Goal: Navigation & Orientation: Find specific page/section

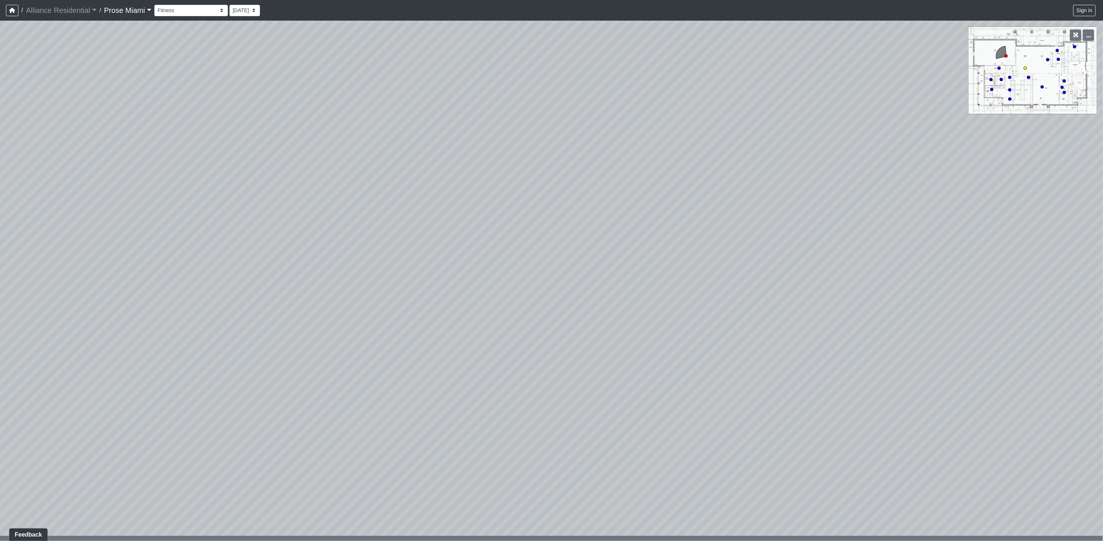
click at [1024, 70] on circle at bounding box center [1025, 68] width 3 height 3
click at [614, 345] on icon at bounding box center [618, 344] width 22 height 22
select select "clubhouse-lobby-1"
drag, startPoint x: 766, startPoint y: 349, endPoint x: 375, endPoint y: 307, distance: 393.9
click at [375, 307] on div "Loading... Main Hallway Loading... Lobby 1 Loading... Main Hallway Loading... L…" at bounding box center [551, 281] width 1103 height 521
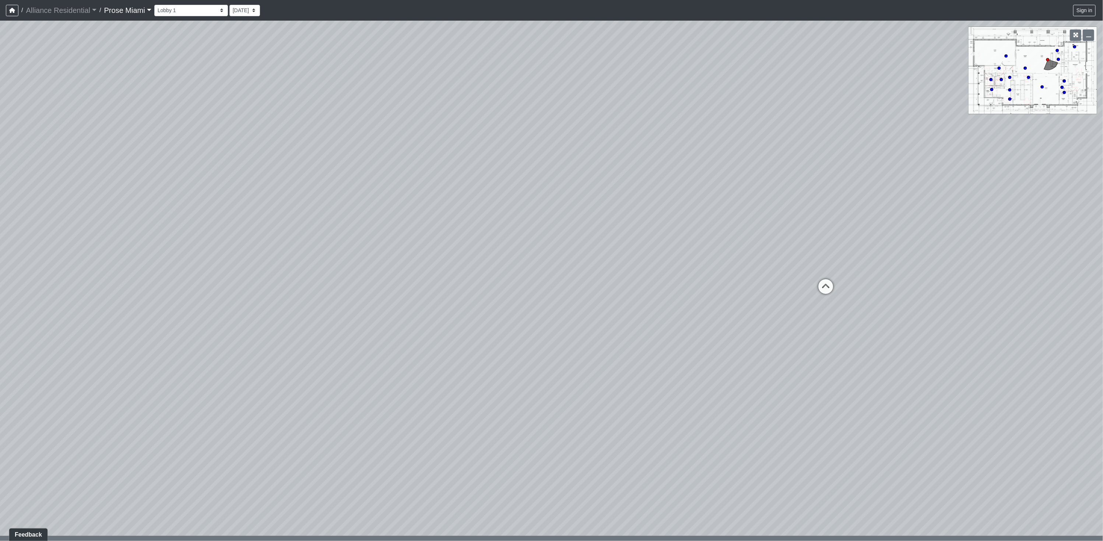
drag, startPoint x: 889, startPoint y: 301, endPoint x: 582, endPoint y: 359, distance: 312.4
click at [497, 361] on div "Loading... Main Hallway Loading... Lobby 1 Loading... Main Hallway Loading... L…" at bounding box center [551, 281] width 1103 height 521
drag, startPoint x: 825, startPoint y: 316, endPoint x: 487, endPoint y: 329, distance: 337.7
click at [487, 329] on div "Loading... Main Hallway Loading... Lobby 1 Loading... Main Hallway Loading... L…" at bounding box center [551, 281] width 1103 height 521
drag, startPoint x: 826, startPoint y: 337, endPoint x: 502, endPoint y: 322, distance: 324.6
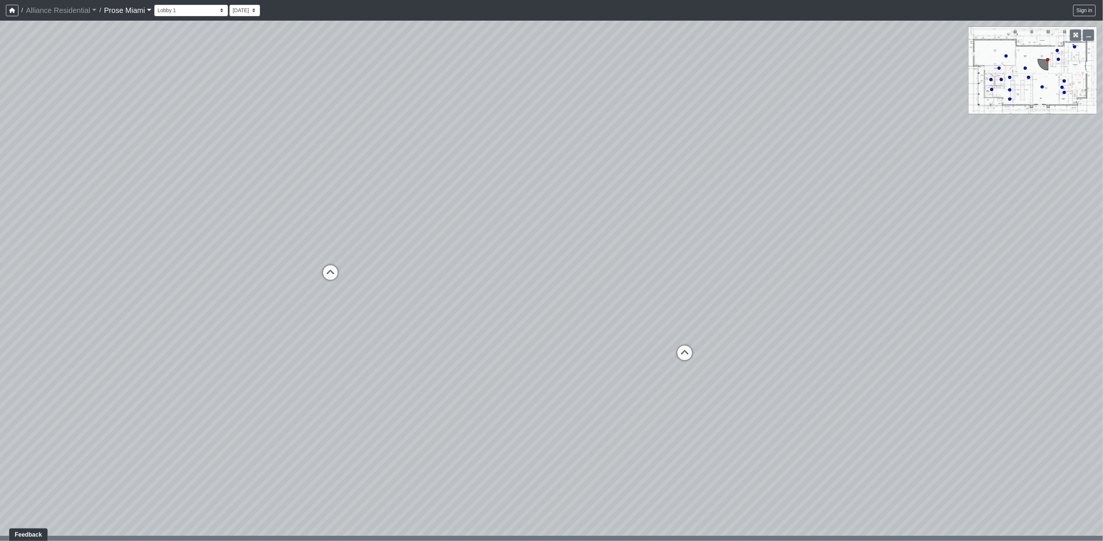
click at [502, 322] on div "Loading... Main Hallway Loading... Lobby 1 Loading... Main Hallway Loading... L…" at bounding box center [551, 281] width 1103 height 521
drag, startPoint x: 858, startPoint y: 314, endPoint x: 668, endPoint y: 298, distance: 190.8
click at [668, 298] on div "Loading... Main Hallway Loading... Lobby 1 Loading... Main Hallway Loading... L…" at bounding box center [551, 281] width 1103 height 521
drag, startPoint x: 351, startPoint y: 335, endPoint x: 515, endPoint y: 291, distance: 169.6
click at [515, 291] on div "Loading... Main Hallway Loading... Lobby 1 Loading... Main Hallway Loading... L…" at bounding box center [551, 281] width 1103 height 521
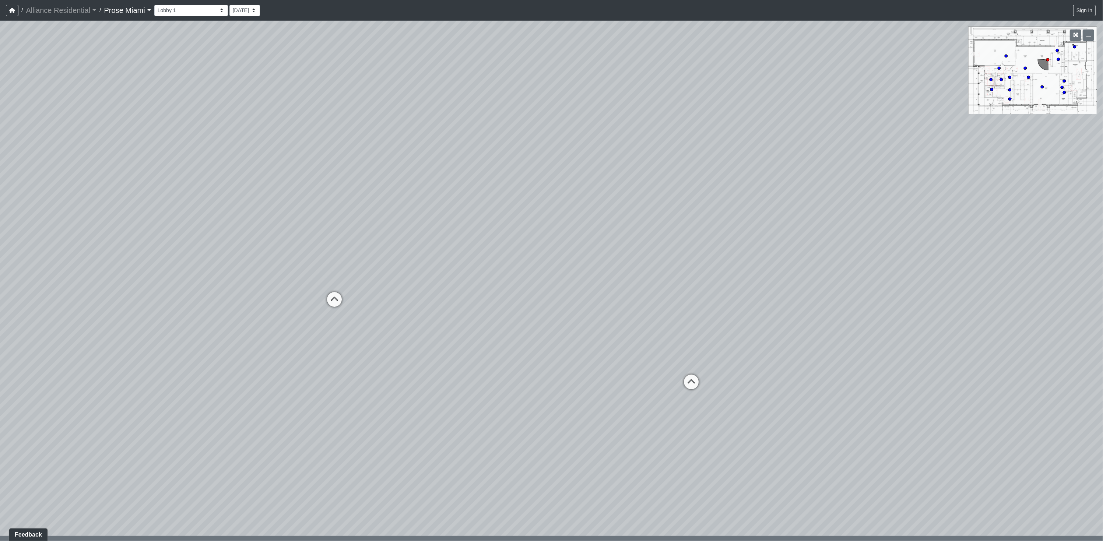
drag, startPoint x: 456, startPoint y: 263, endPoint x: 498, endPoint y: 326, distance: 76.5
click at [498, 326] on div "Loading... Main Hallway Loading... Lobby 1 Loading... Main Hallway Loading... L…" at bounding box center [551, 281] width 1103 height 521
drag, startPoint x: 348, startPoint y: 284, endPoint x: 648, endPoint y: 286, distance: 300.3
click at [648, 286] on div "Loading... Main Hallway Loading... Lobby 1 Loading... Main Hallway Loading... L…" at bounding box center [551, 281] width 1103 height 521
drag, startPoint x: 771, startPoint y: 249, endPoint x: 397, endPoint y: 253, distance: 374.3
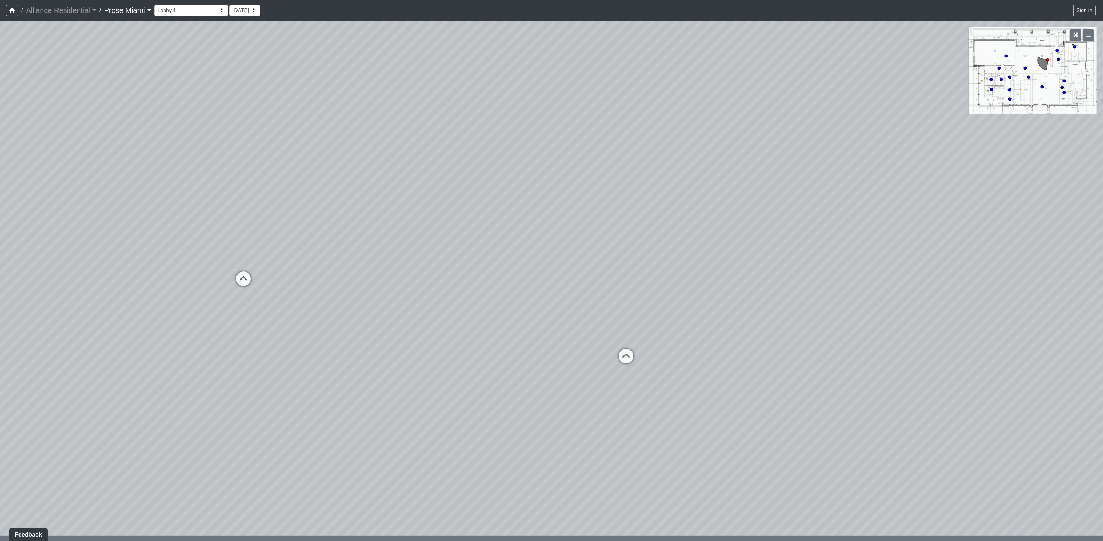
click at [397, 253] on div "Loading... Main Hallway Loading... Lobby 1 Loading... Main Hallway Loading... L…" at bounding box center [551, 281] width 1103 height 521
drag, startPoint x: 350, startPoint y: 304, endPoint x: 779, endPoint y: 314, distance: 429.3
click at [779, 314] on div "Loading... Main Hallway Loading... Lobby 1 Loading... Main Hallway Loading... L…" at bounding box center [551, 281] width 1103 height 521
drag, startPoint x: 568, startPoint y: 329, endPoint x: 759, endPoint y: 339, distance: 191.1
click at [759, 339] on div "Loading... Main Hallway Loading... Lobby 1 Loading... Main Hallway Loading... L…" at bounding box center [551, 281] width 1103 height 521
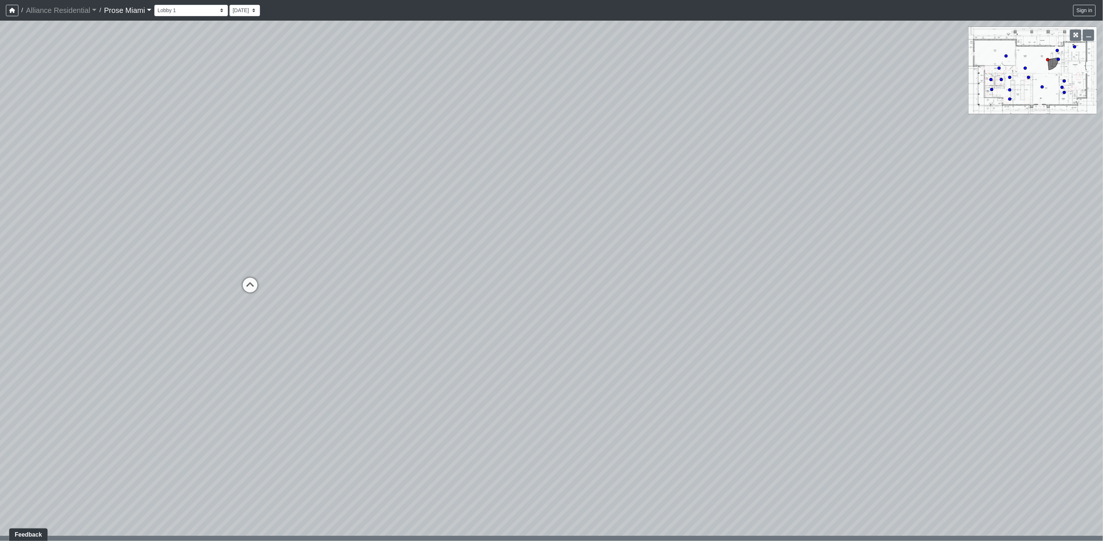
drag, startPoint x: 294, startPoint y: 412, endPoint x: 520, endPoint y: 382, distance: 227.8
click at [520, 382] on div "Loading... Main Hallway Loading... Lobby 1 Loading... Main Hallway Loading... L…" at bounding box center [551, 281] width 1103 height 521
drag, startPoint x: 398, startPoint y: 339, endPoint x: 540, endPoint y: 312, distance: 144.6
click at [540, 313] on div "Loading... Main Hallway Loading... Lobby 1 Loading... Main Hallway Loading... L…" at bounding box center [551, 281] width 1103 height 521
drag, startPoint x: 591, startPoint y: 301, endPoint x: 426, endPoint y: 295, distance: 165.1
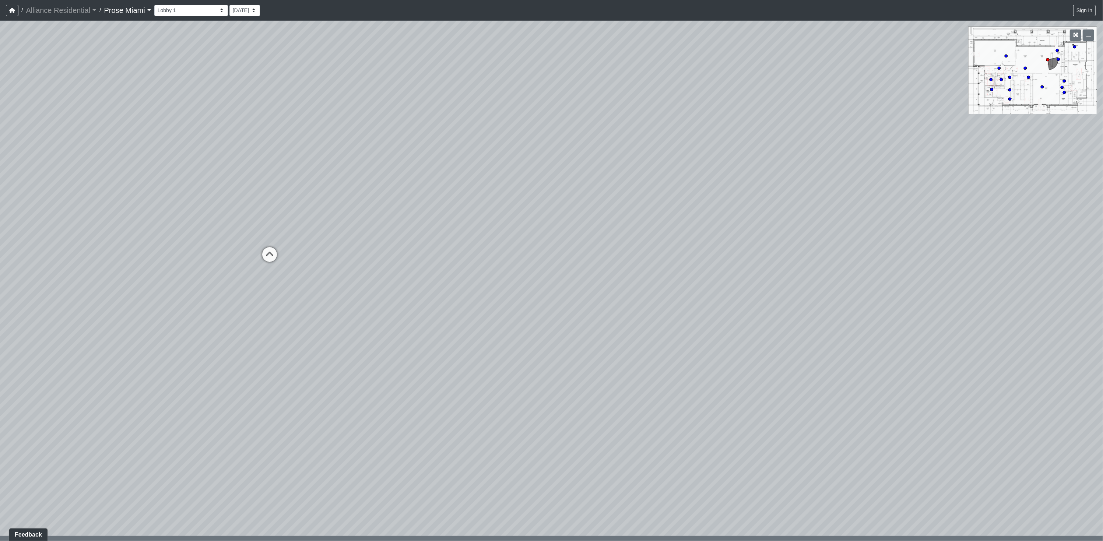
click at [426, 295] on div "Loading... Main Hallway Loading... Lobby 1 Loading... Main Hallway Loading... L…" at bounding box center [551, 281] width 1103 height 521
drag, startPoint x: 552, startPoint y: 322, endPoint x: 300, endPoint y: 273, distance: 256.3
click at [299, 273] on div "Loading... Main Hallway Loading... Lobby 1 Loading... Main Hallway Loading... L…" at bounding box center [551, 281] width 1103 height 521
drag, startPoint x: 720, startPoint y: 293, endPoint x: 471, endPoint y: 291, distance: 249.0
click at [471, 291] on div "Loading... Main Hallway Loading... Lobby 1 Loading... Main Hallway Loading... L…" at bounding box center [551, 281] width 1103 height 521
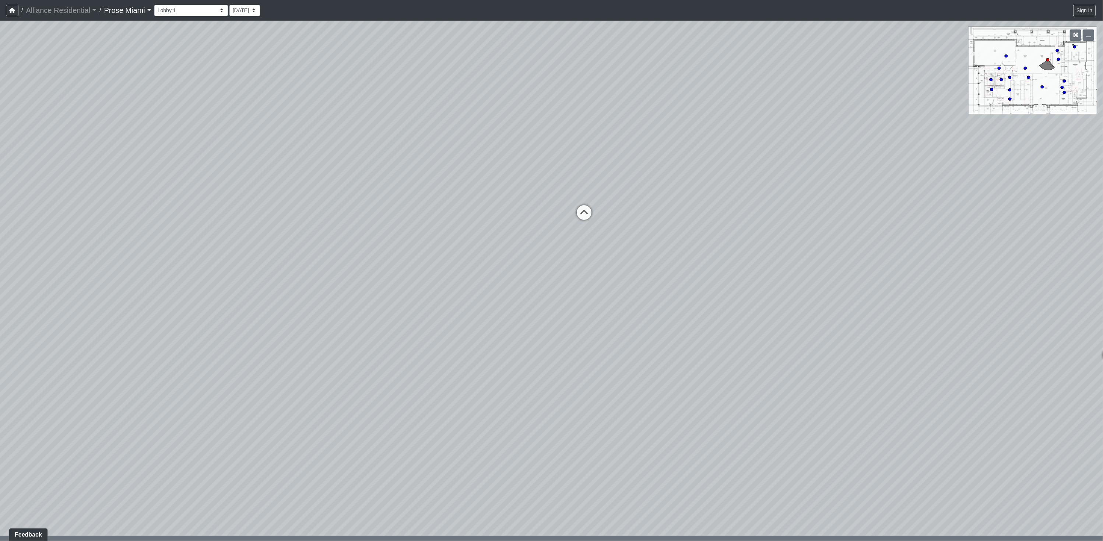
drag, startPoint x: 810, startPoint y: 351, endPoint x: 553, endPoint y: 342, distance: 258.1
click at [553, 342] on div "Loading... Main Hallway Loading... Lobby 1 Loading... Main Hallway Loading... L…" at bounding box center [551, 281] width 1103 height 521
drag, startPoint x: 757, startPoint y: 381, endPoint x: 681, endPoint y: 412, distance: 81.8
click at [681, 412] on div "Loading... Main Hallway Loading... Lobby 1 Loading... Main Hallway Loading... L…" at bounding box center [551, 281] width 1103 height 521
drag, startPoint x: 664, startPoint y: 377, endPoint x: 793, endPoint y: 427, distance: 138.3
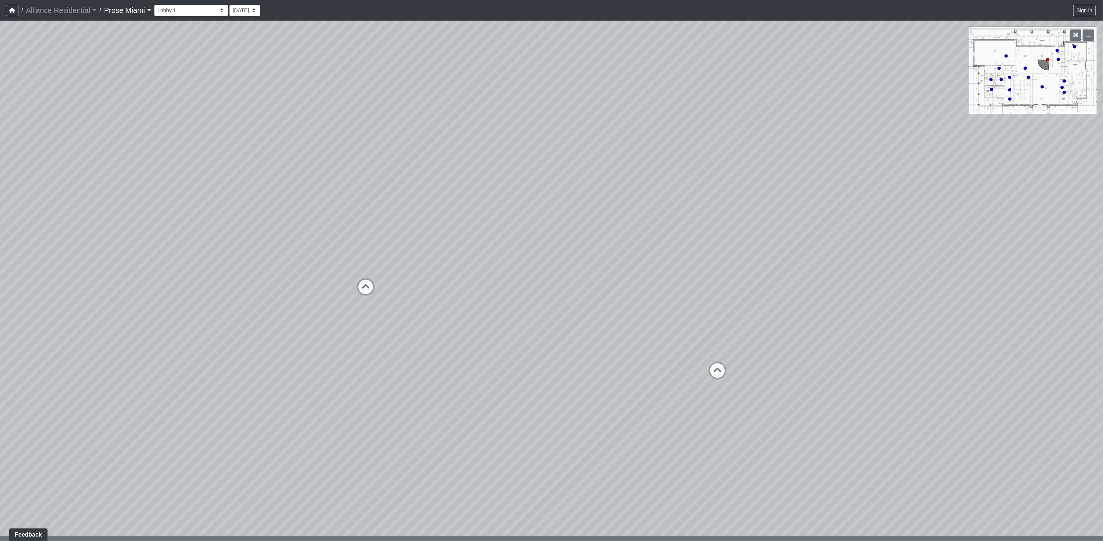
click at [746, 430] on div "Loading... Main Hallway Loading... Lobby 1 Loading... Main Hallway Loading... L…" at bounding box center [551, 281] width 1103 height 521
drag, startPoint x: 793, startPoint y: 405, endPoint x: 678, endPoint y: 402, distance: 115.3
click at [678, 402] on div "Loading... Main Hallway Loading... Lobby 1 Loading... Main Hallway Loading... L…" at bounding box center [551, 281] width 1103 height 521
drag, startPoint x: 730, startPoint y: 367, endPoint x: 601, endPoint y: 341, distance: 131.6
click at [602, 341] on div "Loading... Main Hallway Loading... Lobby 1 Loading... Main Hallway Loading... L…" at bounding box center [551, 281] width 1103 height 521
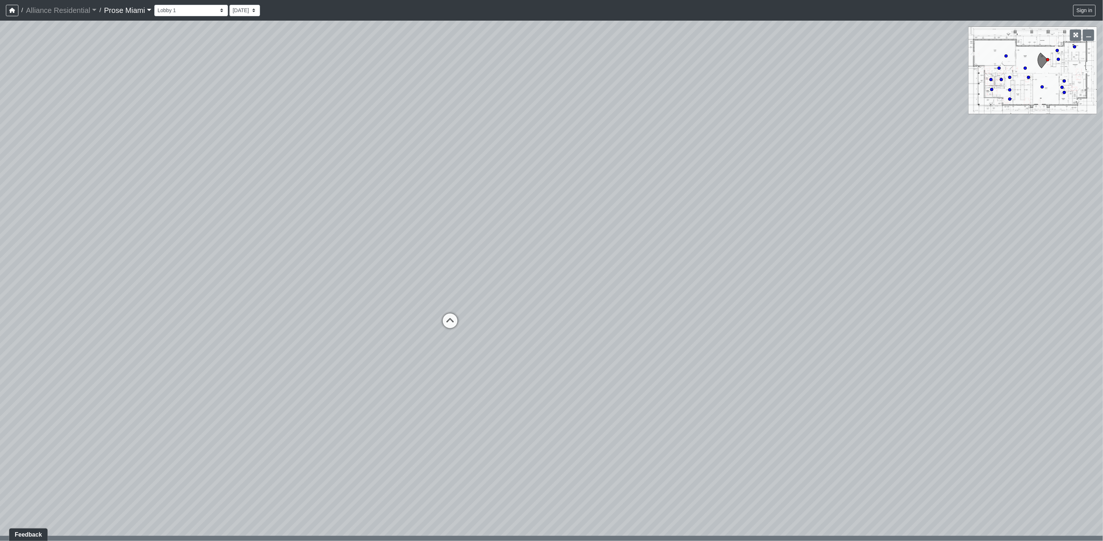
drag, startPoint x: 861, startPoint y: 333, endPoint x: 545, endPoint y: 334, distance: 315.4
click at [553, 334] on div "Loading... Main Hallway Loading... Lobby 1 Loading... Main Hallway Loading... L…" at bounding box center [551, 281] width 1103 height 521
drag, startPoint x: 351, startPoint y: 347, endPoint x: 627, endPoint y: 353, distance: 275.6
click at [626, 353] on div "Loading... Main Hallway Loading... Lobby 1 Loading... Main Hallway Loading... L…" at bounding box center [551, 281] width 1103 height 521
drag, startPoint x: 444, startPoint y: 353, endPoint x: 568, endPoint y: 387, distance: 129.0
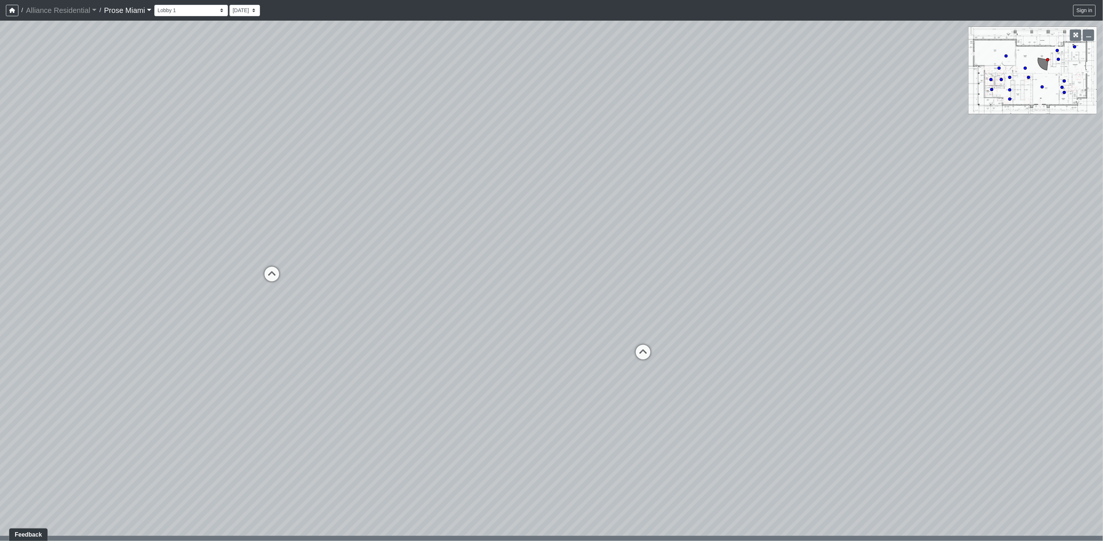
click at [568, 387] on div "Loading... Main Hallway Loading... Lobby 1 Loading... Main Hallway Loading... L…" at bounding box center [551, 281] width 1103 height 521
drag, startPoint x: 516, startPoint y: 474, endPoint x: 392, endPoint y: 293, distance: 219.4
click at [392, 293] on div "Loading... Main Hallway Loading... Lobby 1 Loading... Main Hallway Loading... L…" at bounding box center [551, 281] width 1103 height 521
drag, startPoint x: 462, startPoint y: 298, endPoint x: 285, endPoint y: 297, distance: 176.5
click at [285, 297] on div "Loading... Main Hallway Loading... Lobby 1 Loading... Main Hallway Loading... L…" at bounding box center [551, 281] width 1103 height 521
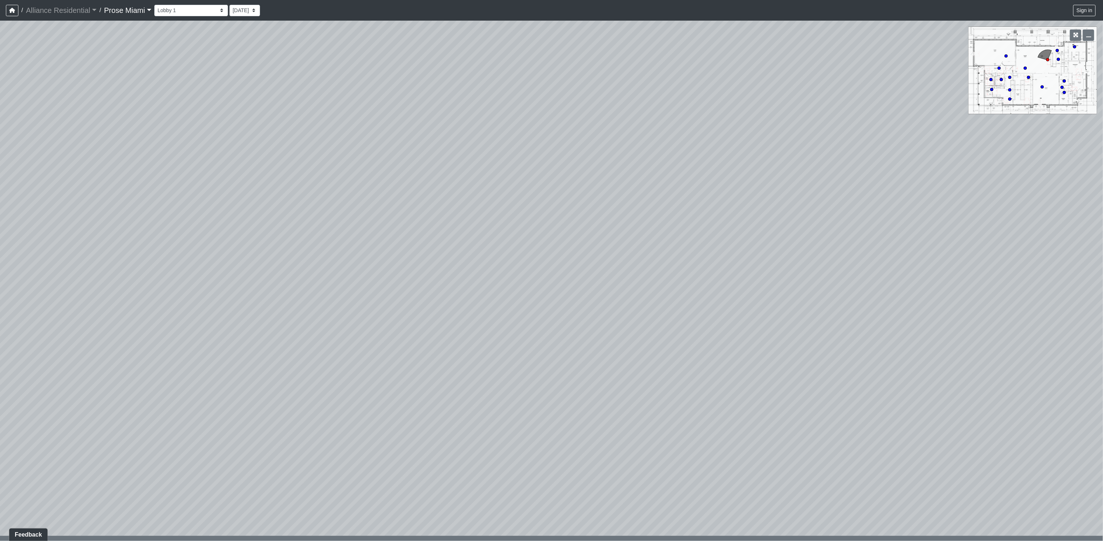
drag, startPoint x: 498, startPoint y: 312, endPoint x: 305, endPoint y: 274, distance: 196.7
click at [305, 274] on div "Loading... Main Hallway Loading... Lobby 1 Loading... Main Hallway Loading... L…" at bounding box center [551, 281] width 1103 height 521
drag, startPoint x: 568, startPoint y: 280, endPoint x: 163, endPoint y: 263, distance: 405.6
click at [194, 257] on div "Loading... Main Hallway Loading... Lobby 1 Loading... Main Hallway Loading... L…" at bounding box center [551, 281] width 1103 height 521
drag, startPoint x: 521, startPoint y: 211, endPoint x: 291, endPoint y: 252, distance: 234.1
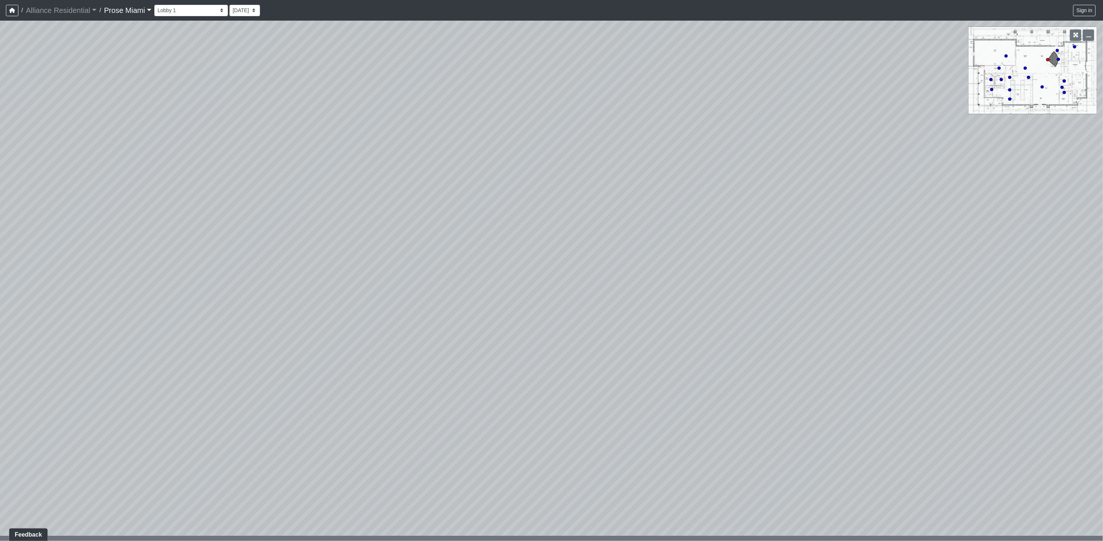
click at [241, 232] on div "Loading... Main Hallway Loading... Lobby 1 Loading... Main Hallway Loading... L…" at bounding box center [551, 281] width 1103 height 521
drag, startPoint x: 483, startPoint y: 296, endPoint x: 269, endPoint y: 296, distance: 214.4
click at [269, 296] on div "Loading... Main Hallway Loading... Lobby 1 Loading... Main Hallway Loading... L…" at bounding box center [551, 281] width 1103 height 521
drag, startPoint x: 767, startPoint y: 333, endPoint x: 454, endPoint y: 234, distance: 328.5
click at [454, 234] on div "Loading... Main Hallway Loading... Lobby 1 Loading... Main Hallway Loading... L…" at bounding box center [551, 281] width 1103 height 521
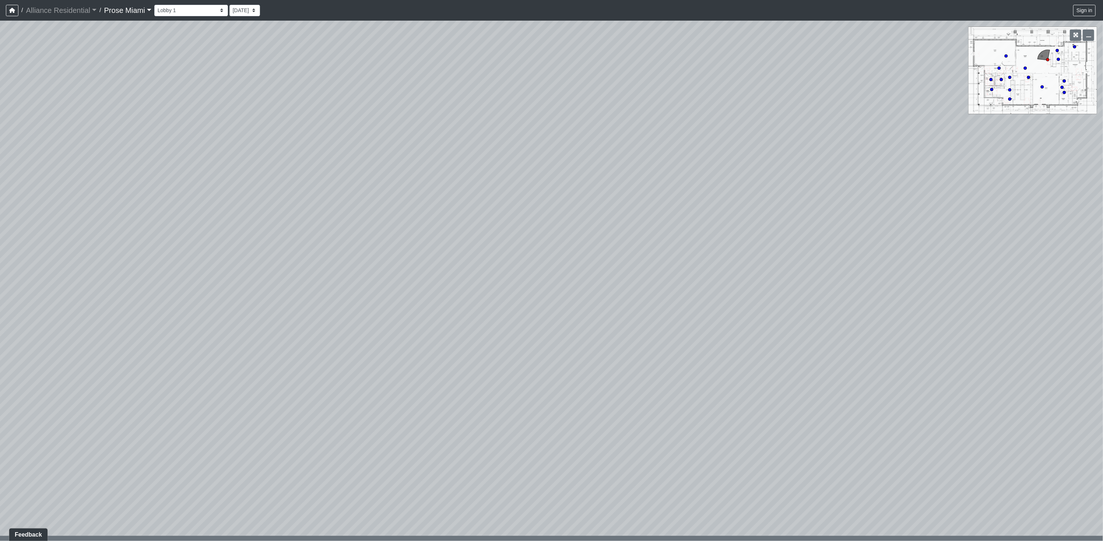
drag, startPoint x: 601, startPoint y: 243, endPoint x: 508, endPoint y: 342, distance: 135.5
click at [507, 342] on div "Loading... Main Hallway Loading... Lobby 1 Loading... Main Hallway Loading... L…" at bounding box center [551, 281] width 1103 height 521
drag, startPoint x: 560, startPoint y: 235, endPoint x: 512, endPoint y: 464, distance: 234.2
click at [512, 464] on div "Loading... Main Hallway Loading... Lobby 1 Loading... Main Hallway Loading... L…" at bounding box center [551, 281] width 1103 height 521
drag, startPoint x: 497, startPoint y: 343, endPoint x: 601, endPoint y: 371, distance: 107.3
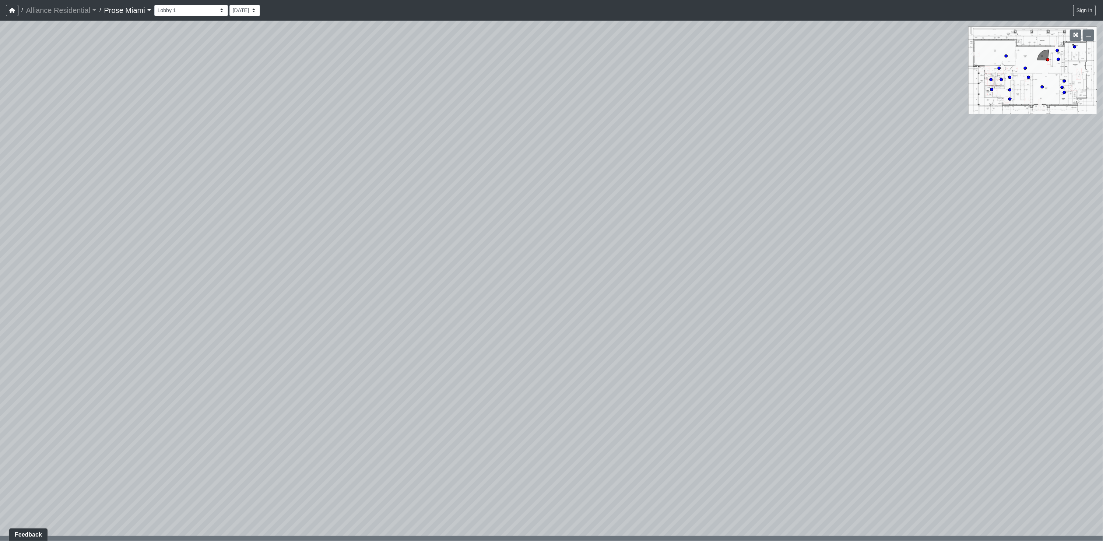
click at [601, 371] on div "Loading... Main Hallway Loading... Lobby 1 Loading... Main Hallway Loading... L…" at bounding box center [551, 281] width 1103 height 521
drag, startPoint x: 313, startPoint y: 329, endPoint x: 545, endPoint y: 268, distance: 239.8
click at [545, 268] on div "Loading... Main Hallway Loading... Lobby 1 Loading... Main Hallway Loading... L…" at bounding box center [551, 281] width 1103 height 521
drag, startPoint x: 363, startPoint y: 330, endPoint x: 582, endPoint y: 385, distance: 226.6
click at [582, 385] on div "Loading... Main Hallway Loading... Lobby 1 Loading... Main Hallway Loading... L…" at bounding box center [551, 281] width 1103 height 521
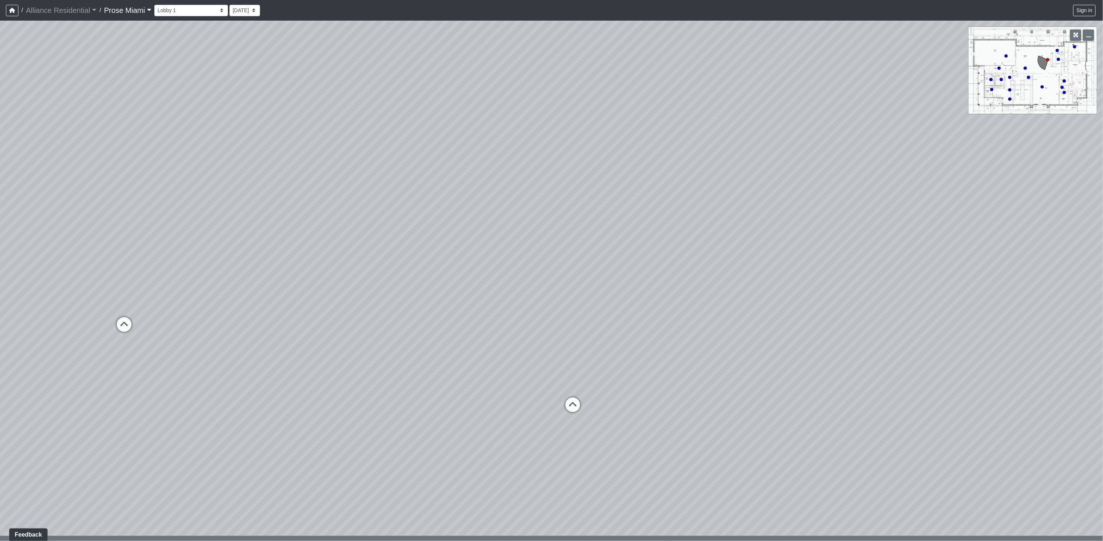
drag, startPoint x: 438, startPoint y: 298, endPoint x: 519, endPoint y: 322, distance: 84.5
click at [519, 322] on div "Loading... Main Hallway Loading... Lobby 1 Loading... Main Hallway Loading... L…" at bounding box center [551, 281] width 1103 height 521
drag, startPoint x: 252, startPoint y: 331, endPoint x: 515, endPoint y: 372, distance: 265.5
click at [515, 372] on div "Loading... Main Hallway Loading... Lobby 1 Loading... Main Hallway Loading... L…" at bounding box center [551, 281] width 1103 height 521
drag, startPoint x: 245, startPoint y: 277, endPoint x: 494, endPoint y: 285, distance: 249.2
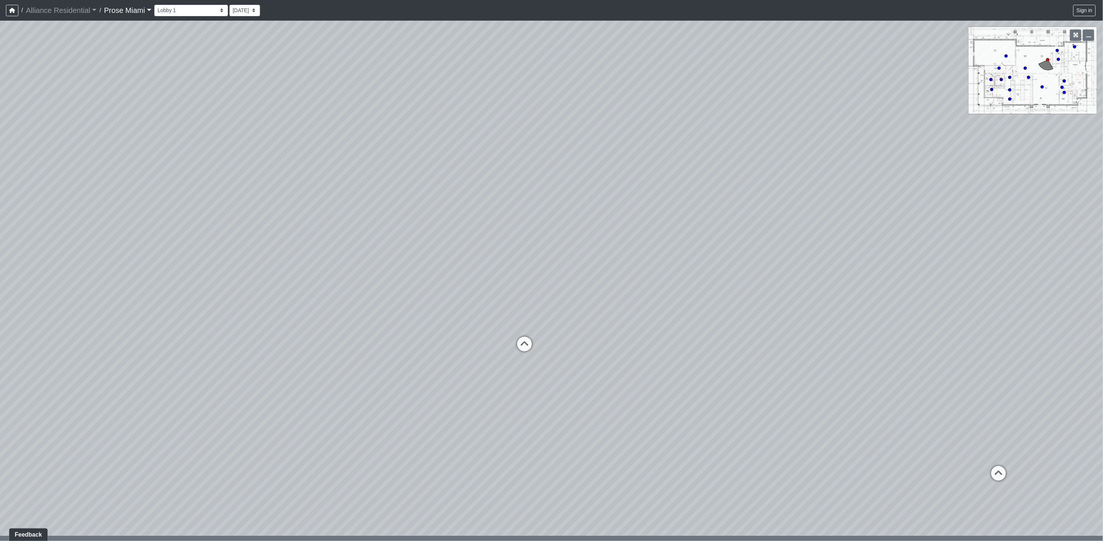
click at [494, 285] on div "Loading... Main Hallway Loading... Lobby 1 Loading... Main Hallway Loading... L…" at bounding box center [551, 281] width 1103 height 521
drag, startPoint x: 363, startPoint y: 392, endPoint x: 479, endPoint y: 318, distance: 138.7
click at [479, 318] on div "Loading... Main Hallway Loading... Lobby 1 Loading... Main Hallway Loading... L…" at bounding box center [551, 281] width 1103 height 521
drag, startPoint x: 810, startPoint y: 271, endPoint x: 647, endPoint y: 264, distance: 163.3
click at [651, 262] on div "Loading... Main Hallway Loading... Lobby 1 Loading... Main Hallway Loading... L…" at bounding box center [551, 281] width 1103 height 521
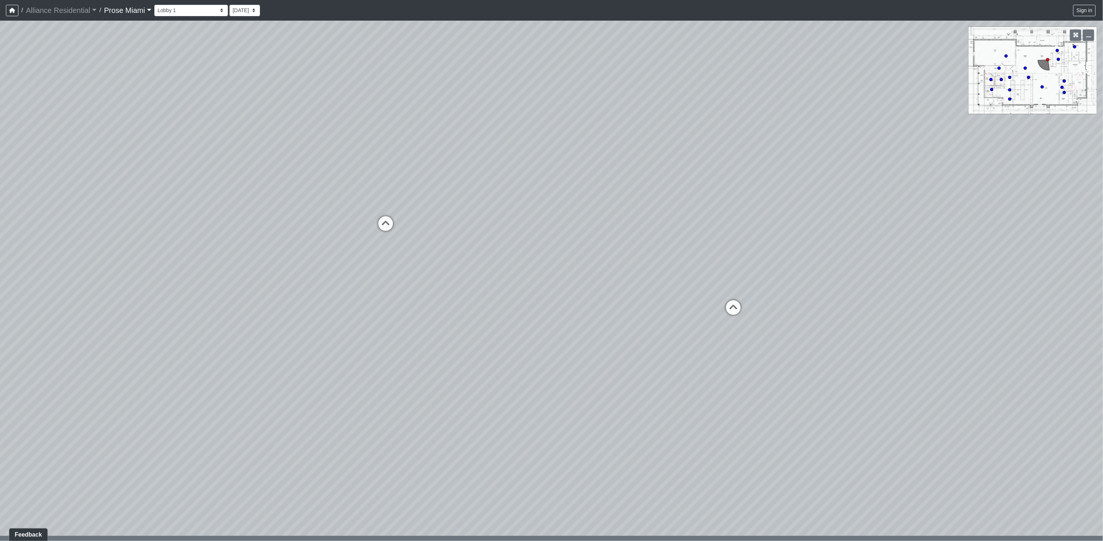
drag, startPoint x: 804, startPoint y: 248, endPoint x: 571, endPoint y: 230, distance: 233.8
click at [571, 230] on div "Loading... Main Hallway Loading... Lobby 1 Loading... Main Hallway Loading... L…" at bounding box center [551, 281] width 1103 height 521
drag, startPoint x: 801, startPoint y: 214, endPoint x: 645, endPoint y: 188, distance: 157.4
click at [645, 188] on div "Loading... Main Hallway Loading... Lobby 1 Loading... Main Hallway Loading... L…" at bounding box center [551, 281] width 1103 height 521
drag, startPoint x: 713, startPoint y: 202, endPoint x: 568, endPoint y: 248, distance: 151.5
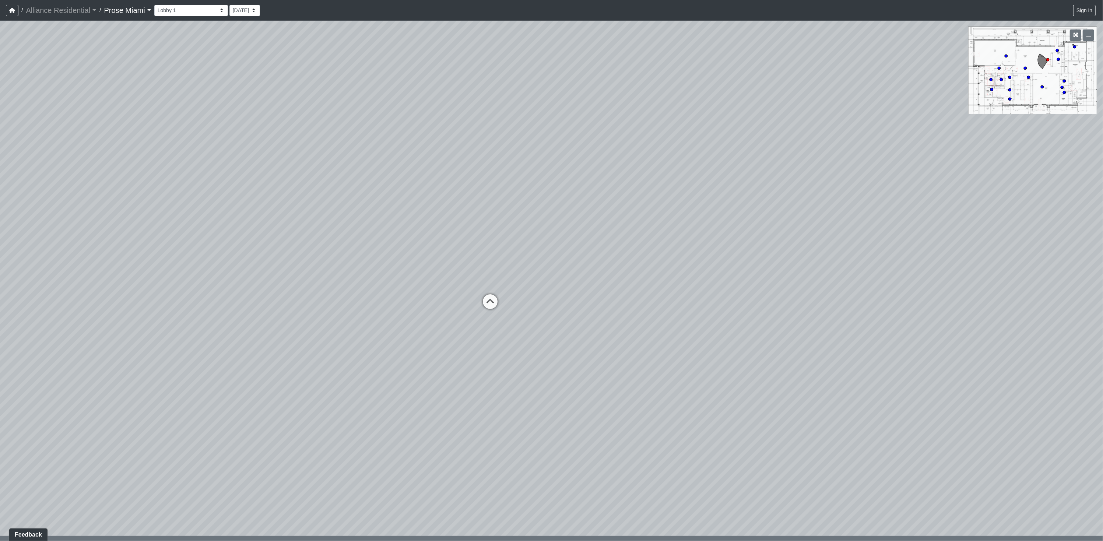
click at [568, 248] on div "Loading... Main Hallway Loading... Lobby 1 Loading... Main Hallway Loading... L…" at bounding box center [551, 281] width 1103 height 521
drag, startPoint x: 631, startPoint y: 257, endPoint x: 628, endPoint y: 291, distance: 34.0
click at [628, 291] on div "Loading... Main Hallway Loading... Lobby 1 Loading... Main Hallway Loading... L…" at bounding box center [551, 281] width 1103 height 521
drag, startPoint x: 798, startPoint y: 364, endPoint x: 614, endPoint y: 332, distance: 186.5
click at [614, 332] on div "Loading... Main Hallway Loading... Lobby 1 Loading... Main Hallway Loading... L…" at bounding box center [551, 281] width 1103 height 521
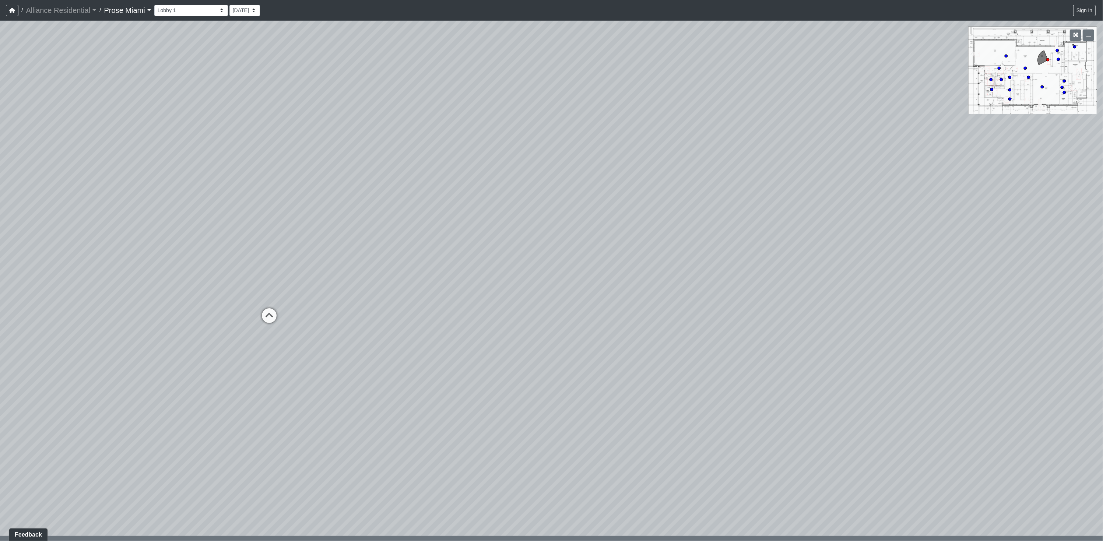
drag, startPoint x: 751, startPoint y: 370, endPoint x: 484, endPoint y: 347, distance: 267.7
click at [484, 347] on div "Loading... Main Hallway Loading... Lobby 1 Loading... Main Hallway Loading... L…" at bounding box center [551, 281] width 1103 height 521
drag, startPoint x: 777, startPoint y: 391, endPoint x: 410, endPoint y: 336, distance: 370.7
click at [411, 336] on div "Loading... Main Hallway Loading... Lobby 1 Loading... Main Hallway Loading... L…" at bounding box center [551, 281] width 1103 height 521
drag, startPoint x: 368, startPoint y: 297, endPoint x: 611, endPoint y: 418, distance: 271.4
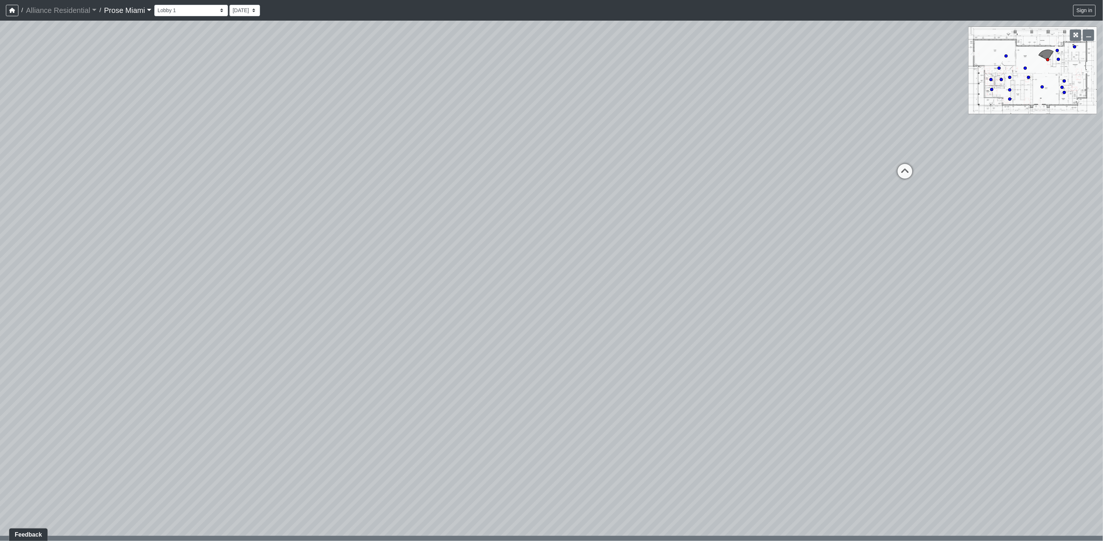
click at [611, 418] on div "Loading... Main Hallway Loading... Lobby 1 Loading... Main Hallway Loading... L…" at bounding box center [551, 281] width 1103 height 521
drag, startPoint x: 323, startPoint y: 346, endPoint x: 663, endPoint y: 371, distance: 340.6
click at [663, 371] on div "Loading... Main Hallway Loading... Lobby 1 Loading... Main Hallway Loading... L…" at bounding box center [551, 281] width 1103 height 521
drag, startPoint x: 542, startPoint y: 323, endPoint x: 633, endPoint y: 329, distance: 92.0
click at [633, 329] on div "Loading... Main Hallway Loading... Lobby 1 Loading... Main Hallway Loading... L…" at bounding box center [551, 281] width 1103 height 521
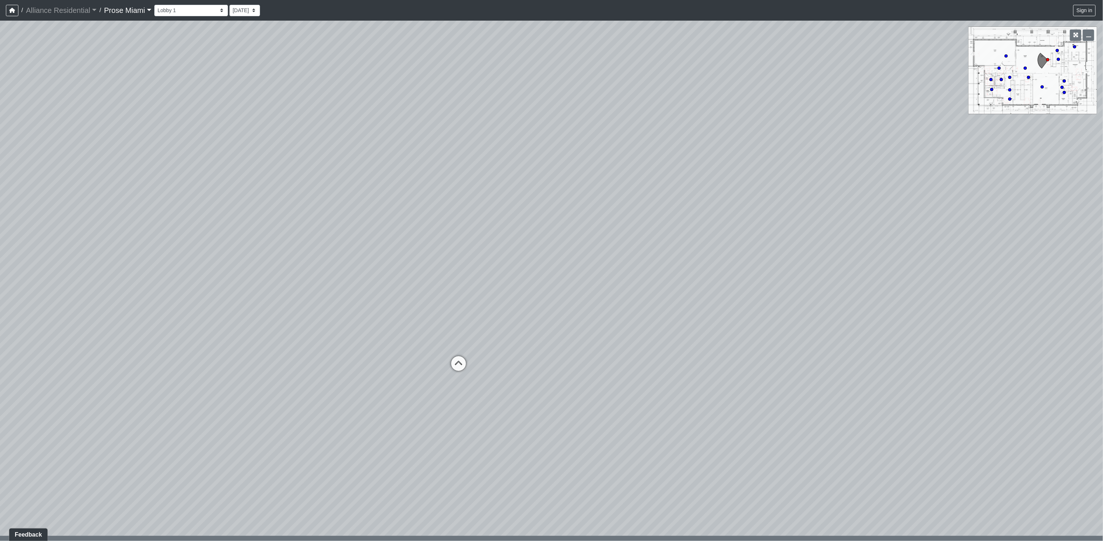
drag, startPoint x: 320, startPoint y: 312, endPoint x: 718, endPoint y: 277, distance: 399.7
click at [718, 277] on div "Loading... Main Hallway Loading... Lobby 1 Loading... Main Hallway Loading... L…" at bounding box center [551, 281] width 1103 height 521
drag, startPoint x: 367, startPoint y: 286, endPoint x: 650, endPoint y: 372, distance: 295.5
click at [650, 372] on div "Loading... Main Hallway Loading... Lobby 1 Loading... Main Hallway Loading... L…" at bounding box center [551, 281] width 1103 height 521
drag, startPoint x: 471, startPoint y: 391, endPoint x: 492, endPoint y: 288, distance: 105.6
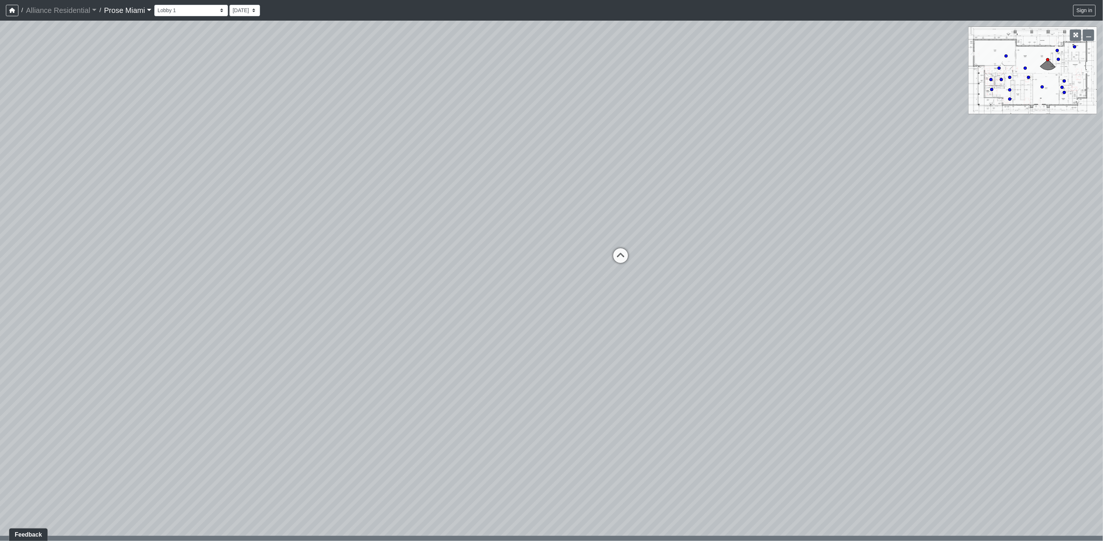
click at [492, 288] on div "Loading... Main Hallway Loading... Lobby 1 Loading... Main Hallway Loading... L…" at bounding box center [551, 281] width 1103 height 521
drag, startPoint x: 761, startPoint y: 280, endPoint x: 616, endPoint y: 279, distance: 144.4
click at [616, 279] on div "Loading... Main Hallway Loading... Lobby 1 Loading... Main Hallway Loading... L…" at bounding box center [551, 281] width 1103 height 521
